Goal: Task Accomplishment & Management: Complete application form

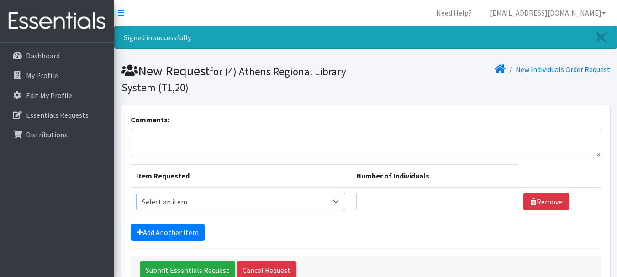
click at [275, 204] on select "Select an item A: Babies - Size 0 (Preemie) A: Babies - Size 01 (newborn) A: Ba…" at bounding box center [240, 201] width 209 height 17
select select "5611"
click at [136, 193] on select "Select an item A: Babies - Size 0 (Preemie) A: Babies - Size 01 (newborn) A: Ba…" at bounding box center [240, 201] width 209 height 17
drag, startPoint x: 157, startPoint y: 232, endPoint x: 439, endPoint y: 208, distance: 283.7
click at [439, 208] on input "Number of Individuals" at bounding box center [434, 201] width 157 height 17
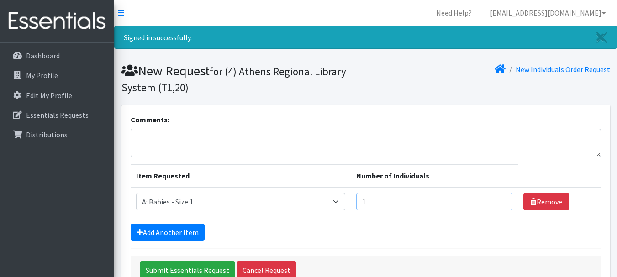
type input "1"
click at [498, 200] on input "1" at bounding box center [434, 201] width 157 height 17
click at [166, 236] on link "Add Another Item" at bounding box center [168, 232] width 74 height 17
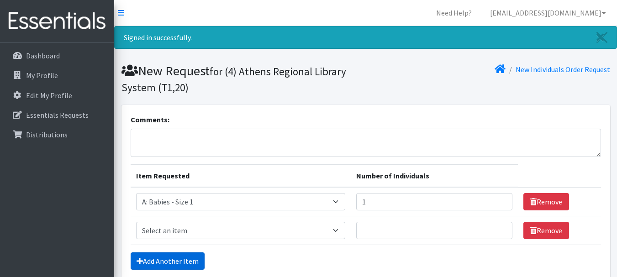
scroll to position [87, 0]
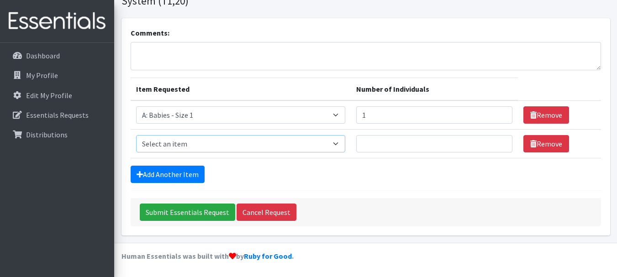
click at [156, 143] on select "Select an item A: Babies - Size 0 (Preemie) A: Babies - Size 01 (newborn) A: Ba…" at bounding box center [240, 143] width 209 height 17
select select "5616"
click at [136, 135] on select "Select an item A: Babies - Size 0 (Preemie) A: Babies - Size 01 (newborn) A: Ba…" at bounding box center [240, 143] width 209 height 17
click at [499, 141] on input "1" at bounding box center [434, 143] width 157 height 17
type input "2"
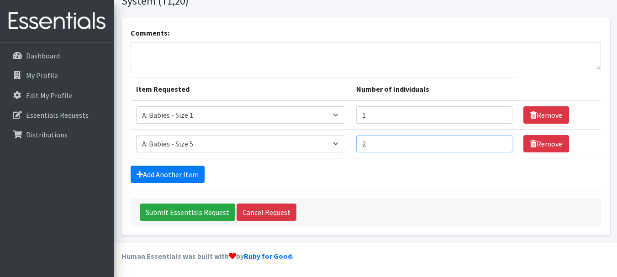
click at [500, 143] on input "2" at bounding box center [434, 143] width 157 height 17
click at [156, 179] on link "Add Another Item" at bounding box center [168, 174] width 74 height 17
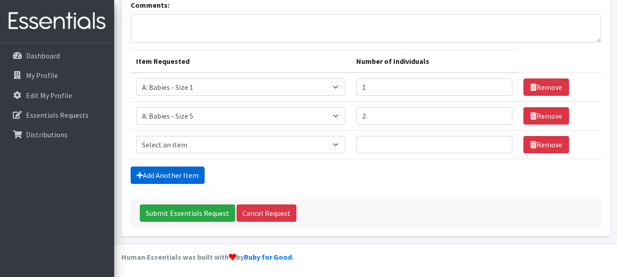
scroll to position [116, 0]
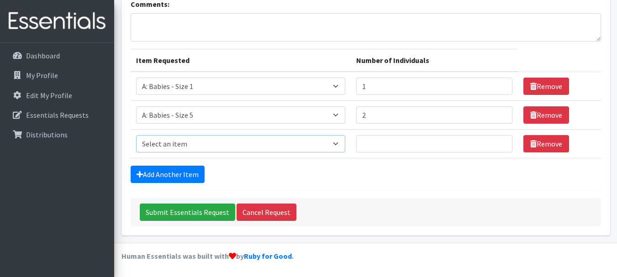
click at [158, 147] on select "Select an item A: Babies - Size 0 (Preemie) A: Babies - Size 01 (newborn) A: Ba…" at bounding box center [240, 143] width 209 height 17
click at [136, 135] on select "Select an item A: Babies - Size 0 (Preemie) A: Babies - Size 01 (newborn) A: Ba…" at bounding box center [240, 143] width 209 height 17
click at [243, 151] on select "Select an item A: Babies - Size 0 (Preemie) A: Babies - Size 01 (newborn) A: Ba…" at bounding box center [240, 143] width 209 height 17
select select "5597"
click at [136, 135] on select "Select an item A: Babies - Size 0 (Preemie) A: Babies - Size 01 (newborn) A: Ba…" at bounding box center [240, 143] width 209 height 17
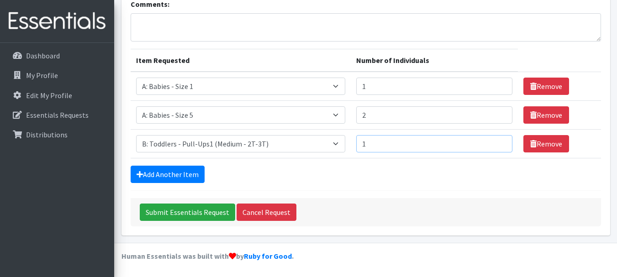
click at [499, 141] on input "1" at bounding box center [434, 143] width 157 height 17
click at [499, 141] on input "2" at bounding box center [434, 143] width 157 height 17
click at [499, 141] on input "3" at bounding box center [434, 143] width 157 height 17
click at [499, 141] on input "4" at bounding box center [434, 143] width 157 height 17
type input "3"
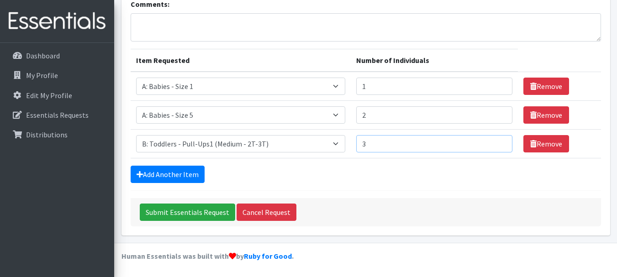
click at [498, 147] on input "3" at bounding box center [434, 143] width 157 height 17
click at [170, 175] on link "Add Another Item" at bounding box center [168, 174] width 74 height 17
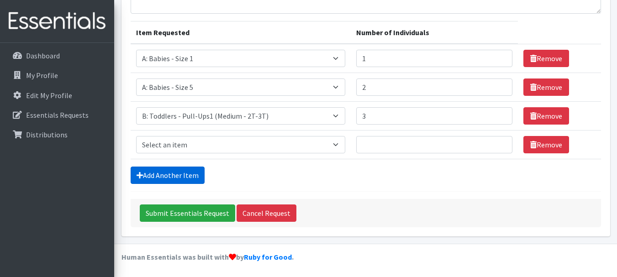
scroll to position [144, 0]
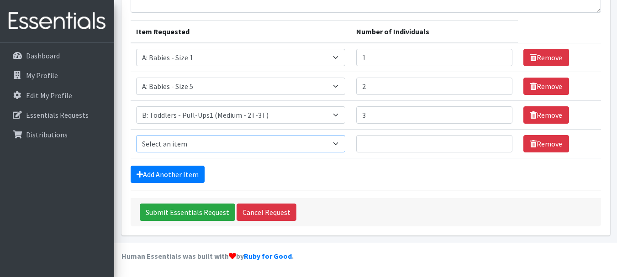
click at [183, 143] on select "Select an item A: Babies - Size 0 (Preemie) A: Babies - Size 01 (newborn) A: Ba…" at bounding box center [240, 143] width 209 height 17
select select "5598"
click at [136, 135] on select "Select an item A: Babies - Size 0 (Preemie) A: Babies - Size 01 (newborn) A: Ba…" at bounding box center [240, 143] width 209 height 17
click at [500, 143] on input "1" at bounding box center [434, 143] width 157 height 17
click at [500, 143] on input "2" at bounding box center [434, 143] width 157 height 17
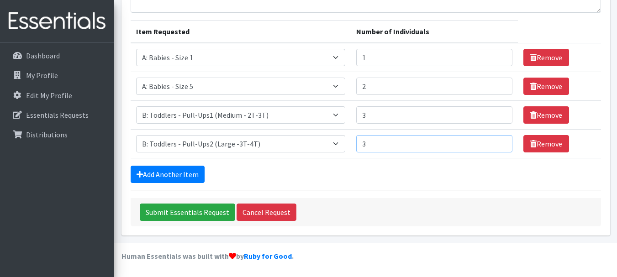
click at [500, 143] on input "3" at bounding box center [434, 143] width 157 height 17
type input "4"
click at [500, 143] on input "4" at bounding box center [434, 143] width 157 height 17
click at [168, 177] on link "Add Another Item" at bounding box center [168, 174] width 74 height 17
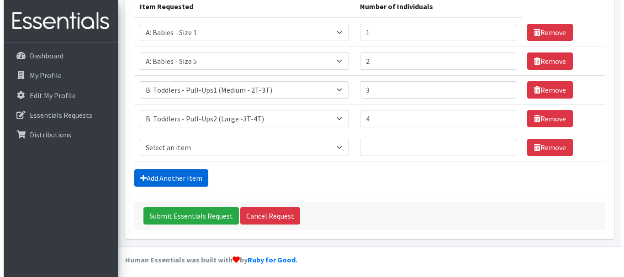
scroll to position [173, 0]
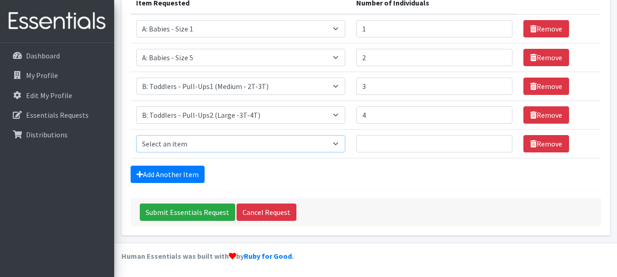
click at [260, 143] on select "Select an item A: Babies - Size 0 (Preemie) A: Babies - Size 01 (newborn) A: Ba…" at bounding box center [240, 143] width 209 height 17
select select "5599"
click at [136, 135] on select "Select an item A: Babies - Size 0 (Preemie) A: Babies - Size 01 (newborn) A: Ba…" at bounding box center [240, 143] width 209 height 17
click at [500, 142] on input "1" at bounding box center [434, 143] width 157 height 17
type input "2"
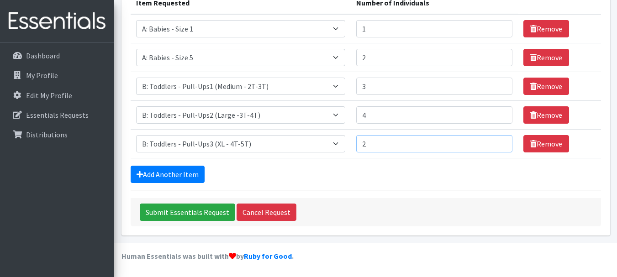
click at [500, 142] on input "2" at bounding box center [434, 143] width 157 height 17
click at [183, 216] on input "Submit Essentials Request" at bounding box center [187, 212] width 95 height 17
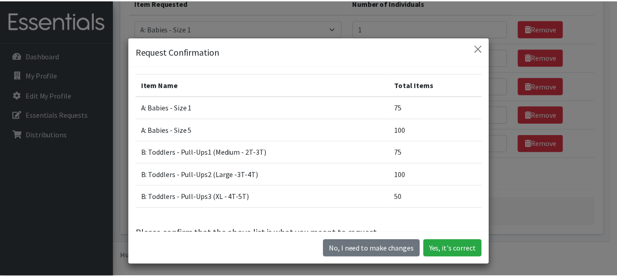
scroll to position [22, 0]
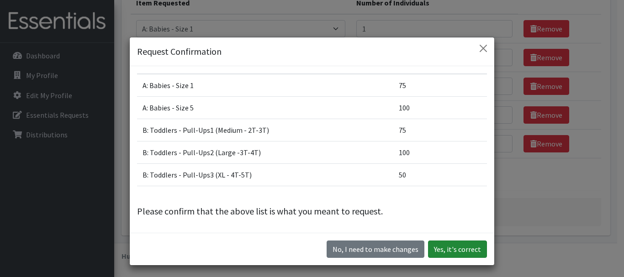
click at [452, 245] on button "Yes, it's correct" at bounding box center [457, 249] width 59 height 17
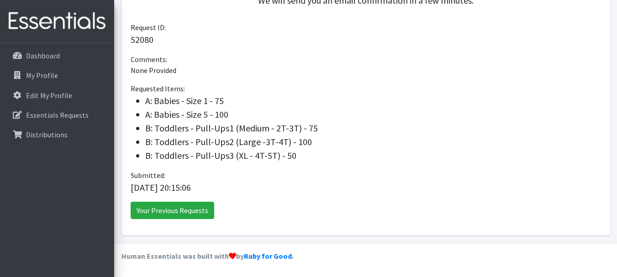
scroll to position [272, 0]
